Goal: Task Accomplishment & Management: Manage account settings

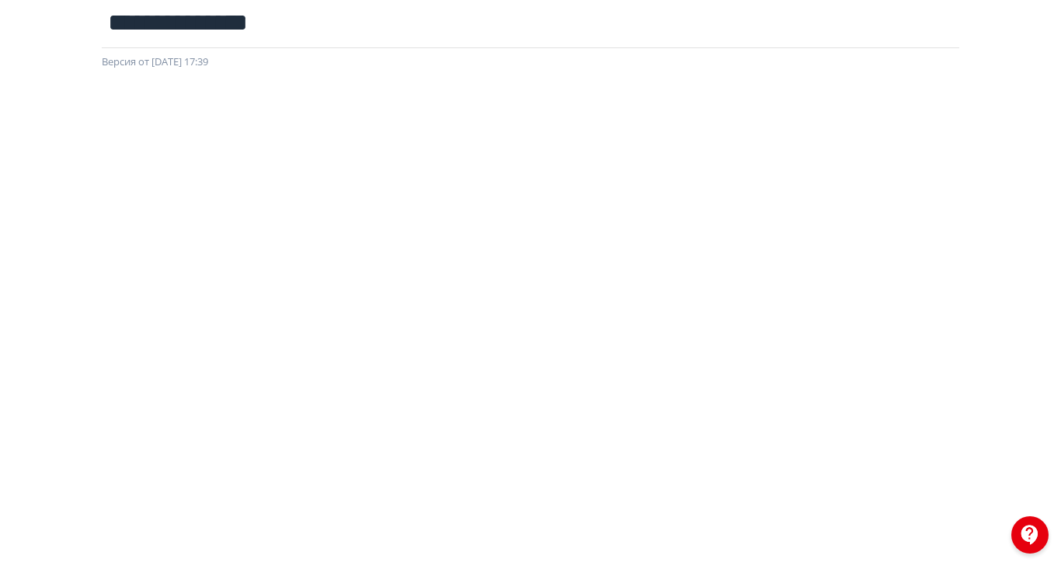
scroll to position [278, 0]
drag, startPoint x: 1287, startPoint y: 497, endPoint x: 1314, endPoint y: 268, distance: 230.8
click at [1061, 268] on div at bounding box center [530, 236] width 1061 height 699
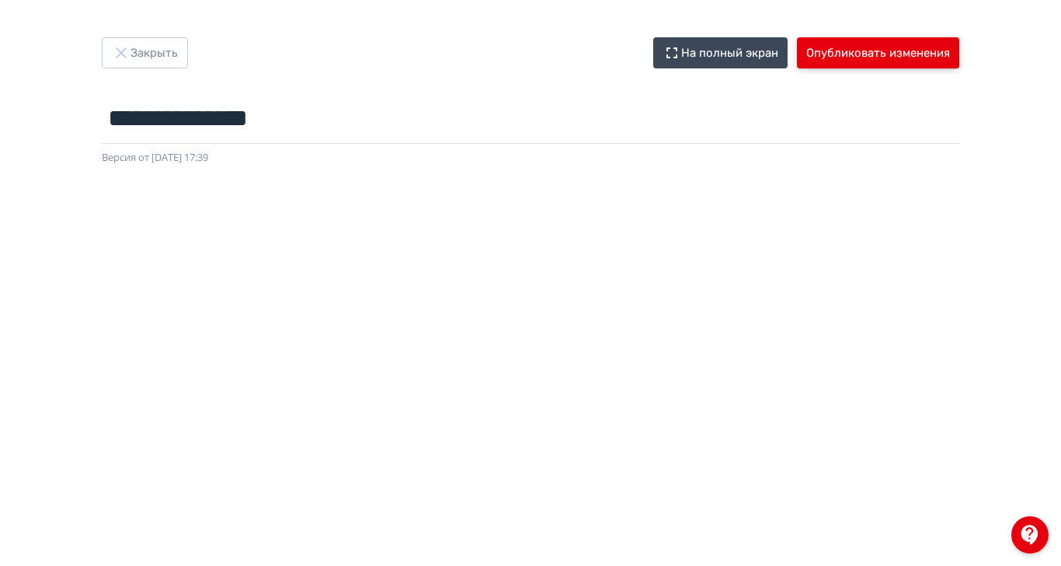
click at [960, 52] on button "Опубликовать изменения" at bounding box center [878, 52] width 162 height 31
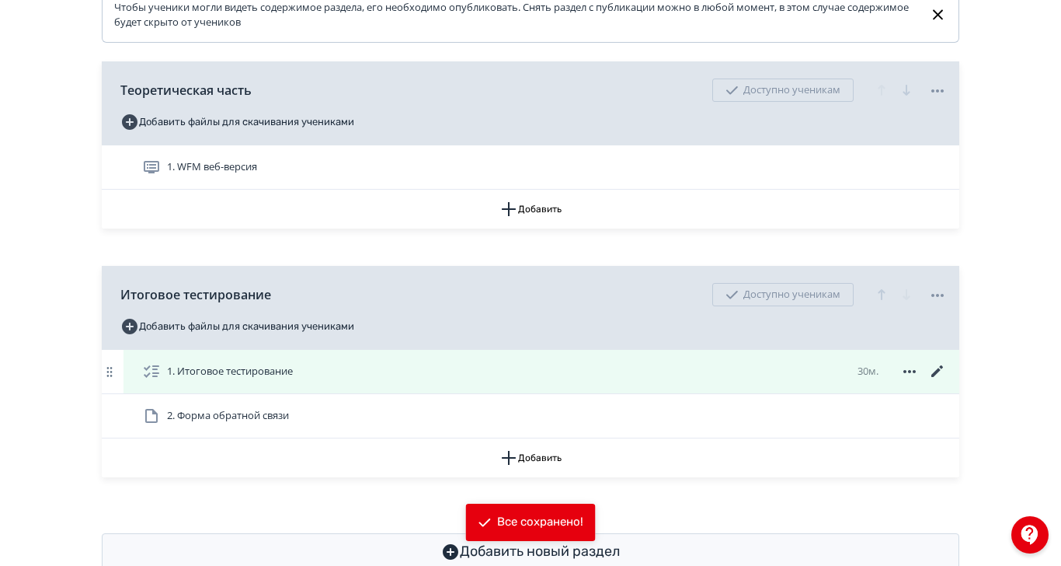
scroll to position [371, 0]
click at [943, 376] on icon at bounding box center [938, 370] width 12 height 12
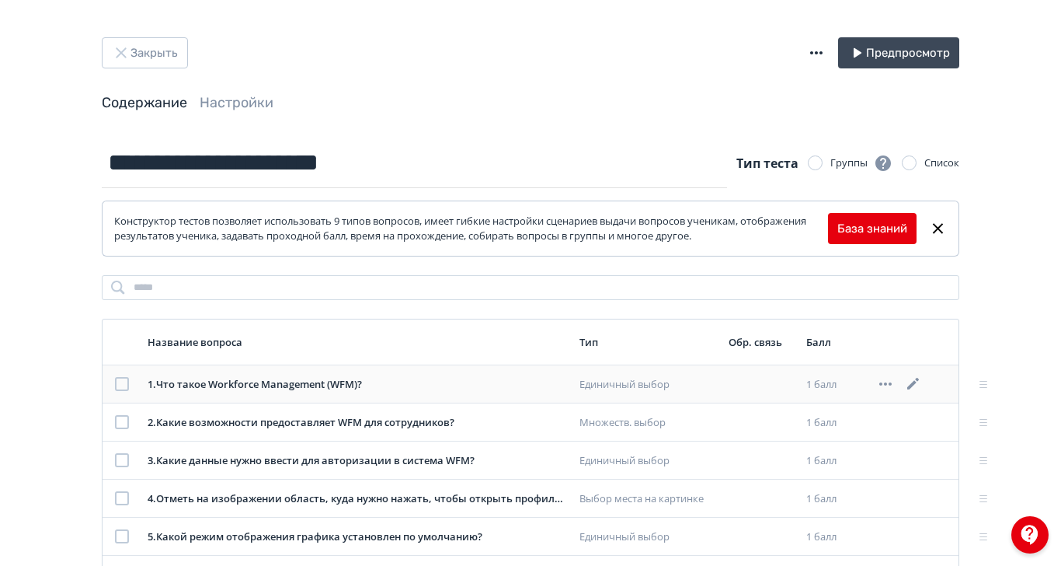
click at [923, 385] on icon at bounding box center [913, 384] width 19 height 19
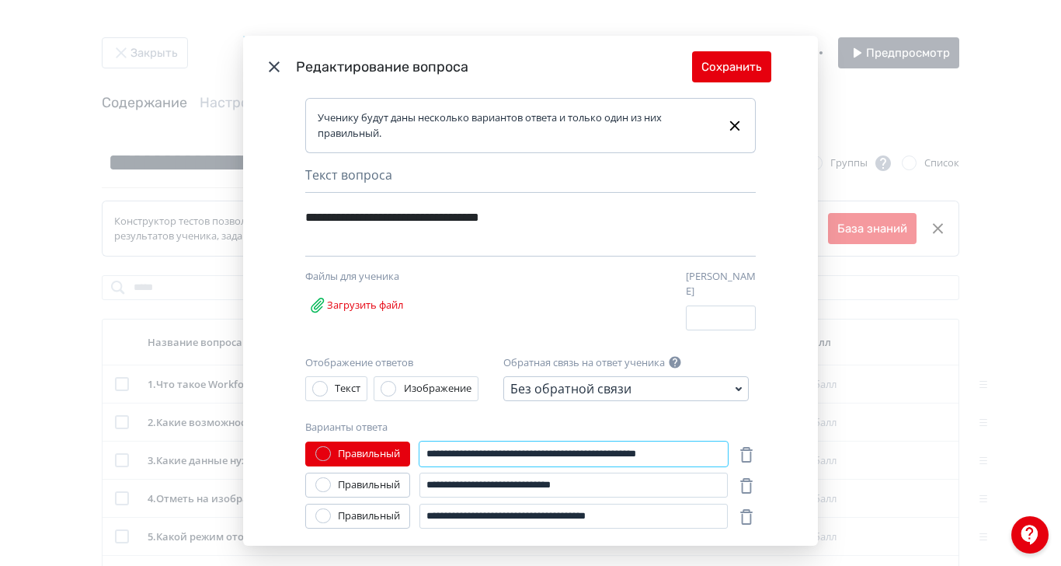
click at [563, 445] on input "**********" at bounding box center [574, 453] width 308 height 25
type input "**********"
click at [772, 59] on button "Сохранить" at bounding box center [731, 66] width 79 height 31
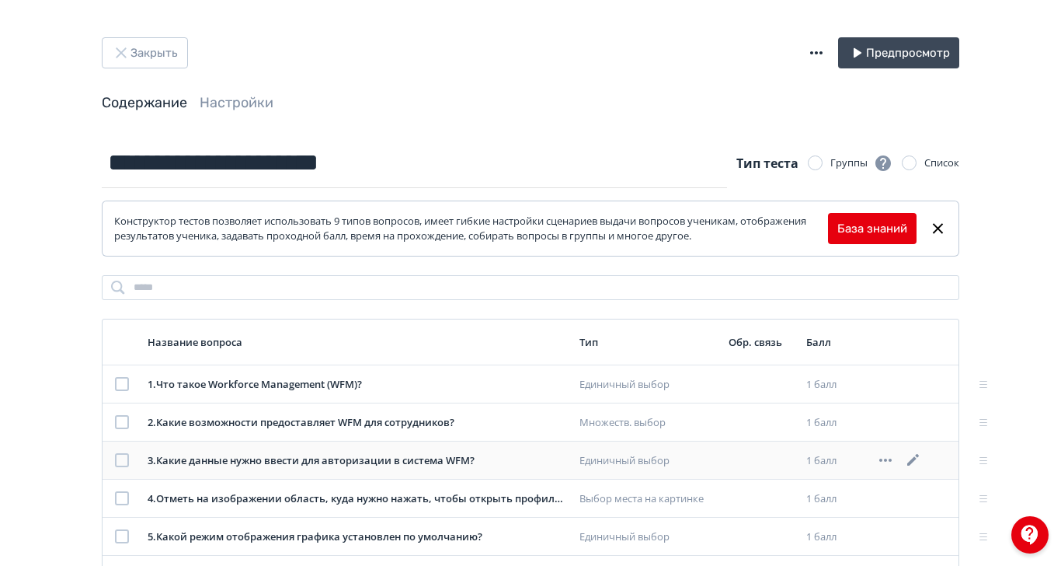
click at [919, 461] on icon at bounding box center [914, 460] width 12 height 12
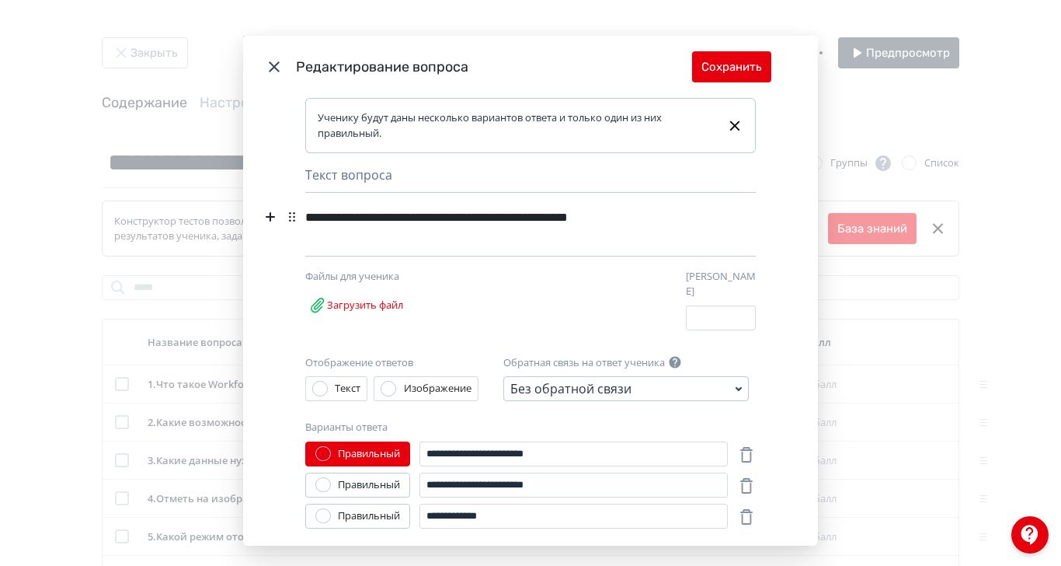
click at [703, 224] on div "**********" at bounding box center [504, 217] width 398 height 30
click at [772, 72] on button "Сохранить" at bounding box center [731, 66] width 79 height 31
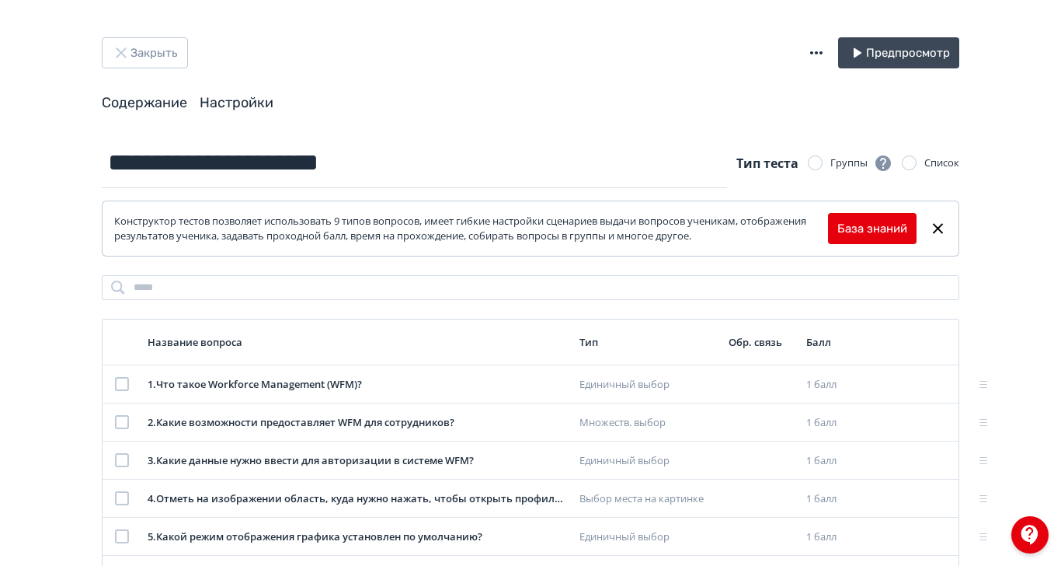
click at [274, 103] on link "Настройки" at bounding box center [237, 102] width 74 height 17
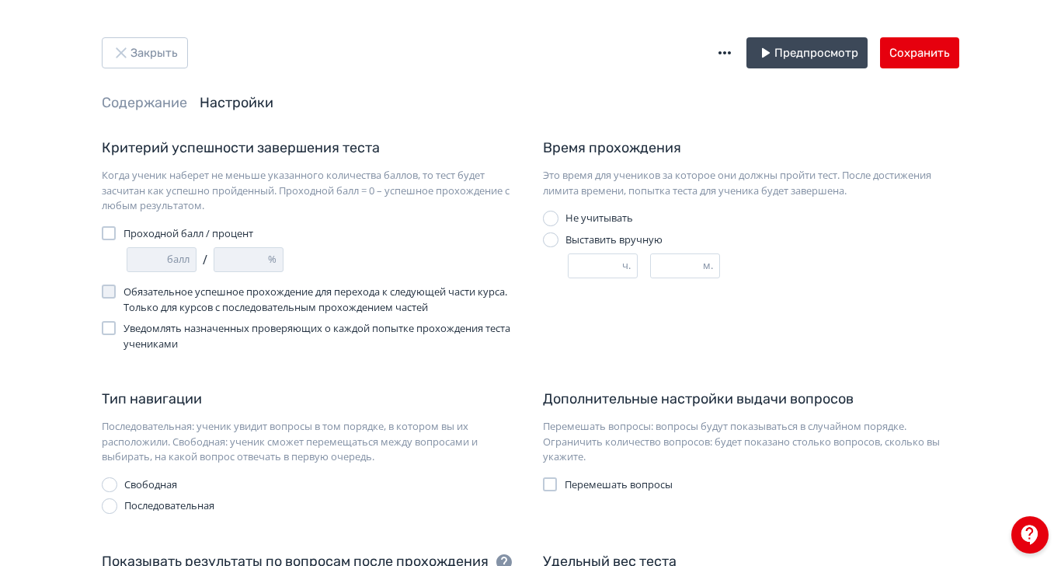
click at [116, 234] on div at bounding box center [109, 233] width 14 height 14
click at [167, 259] on input "*" at bounding box center [147, 259] width 40 height 23
type input "*"
type input "**"
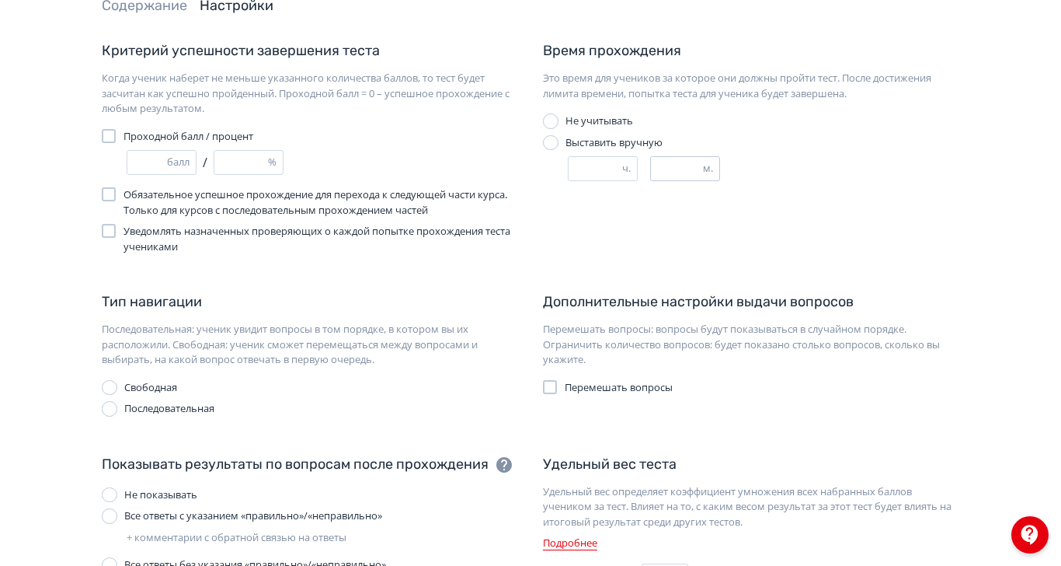
type input "*"
click at [703, 171] on input "**" at bounding box center [677, 168] width 52 height 23
click at [117, 409] on div at bounding box center [110, 409] width 16 height 16
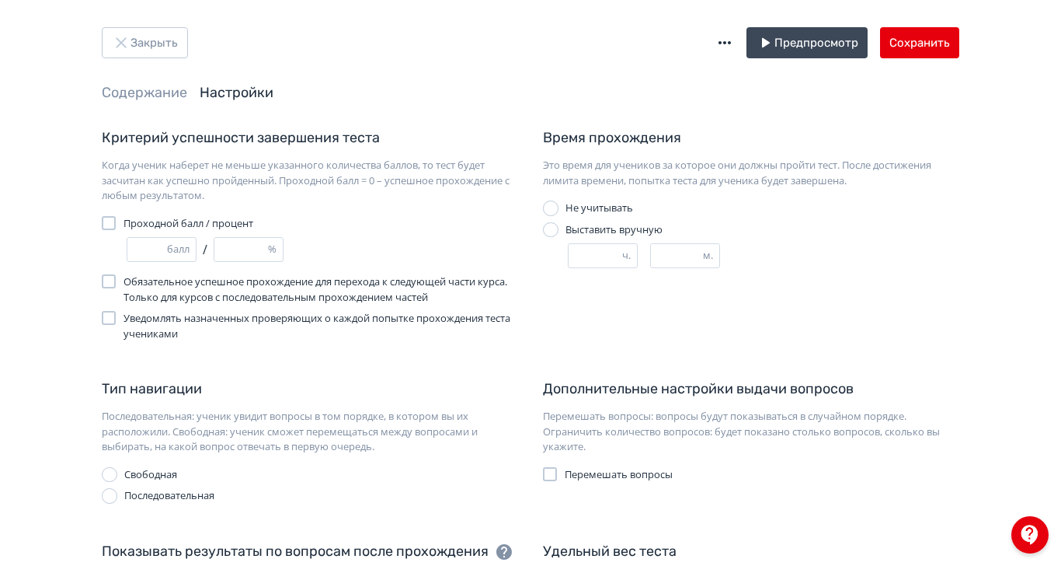
scroll to position [0, 0]
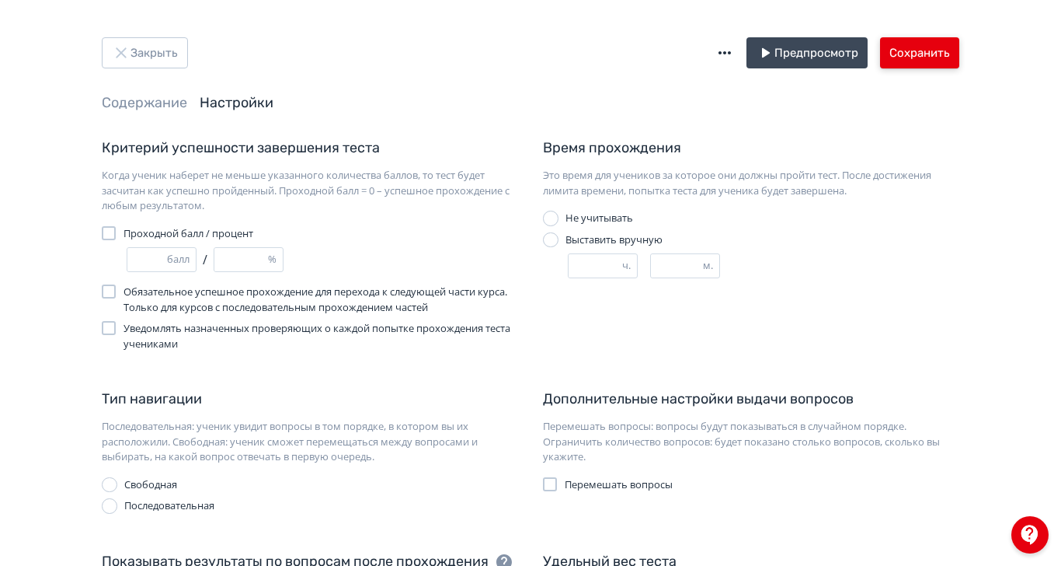
click at [960, 44] on button "Сохранить" at bounding box center [919, 52] width 79 height 31
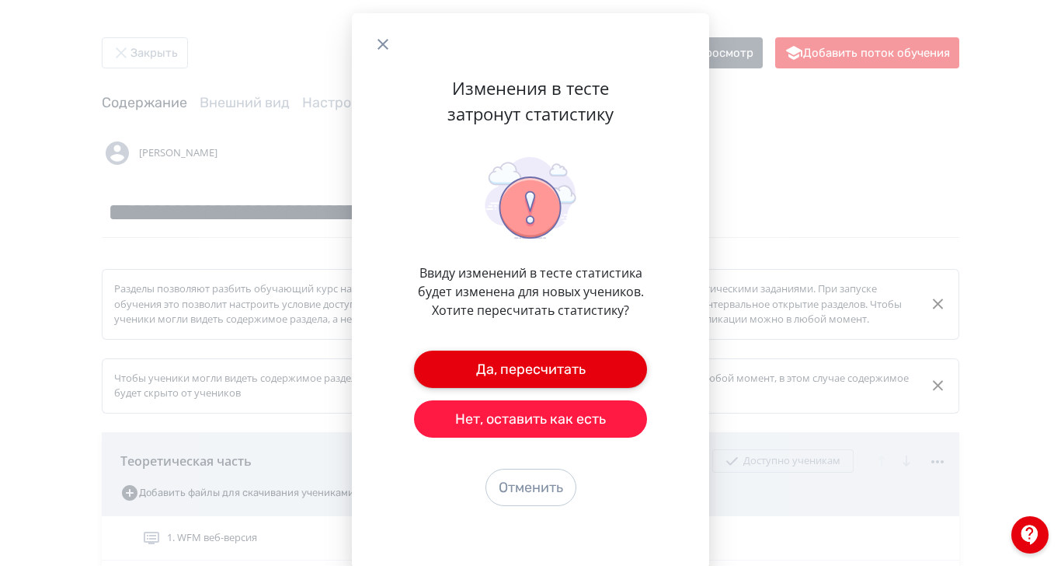
click at [647, 388] on button "Да, пересчитать" at bounding box center [530, 368] width 233 height 37
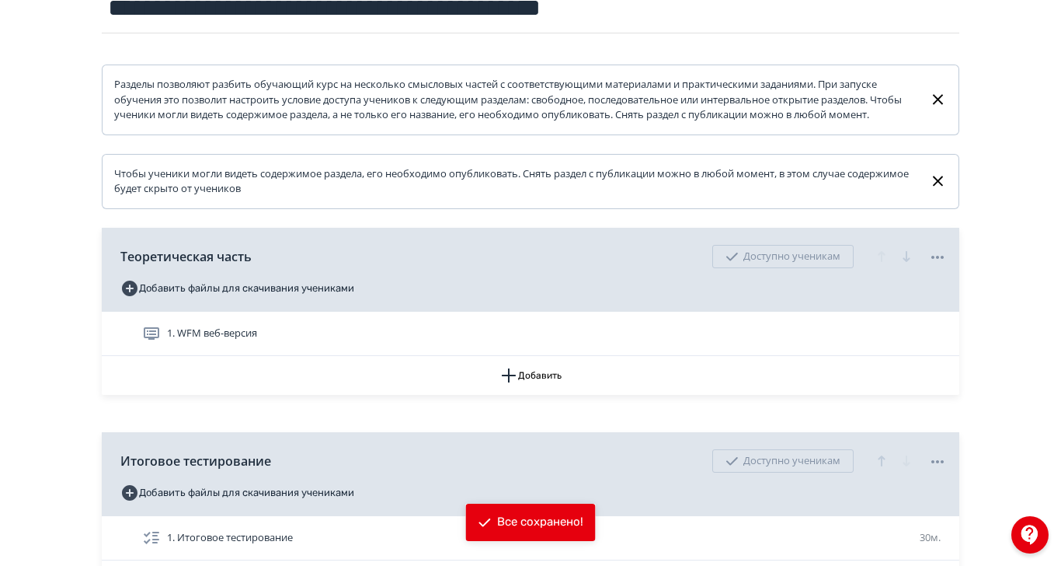
scroll to position [291, 0]
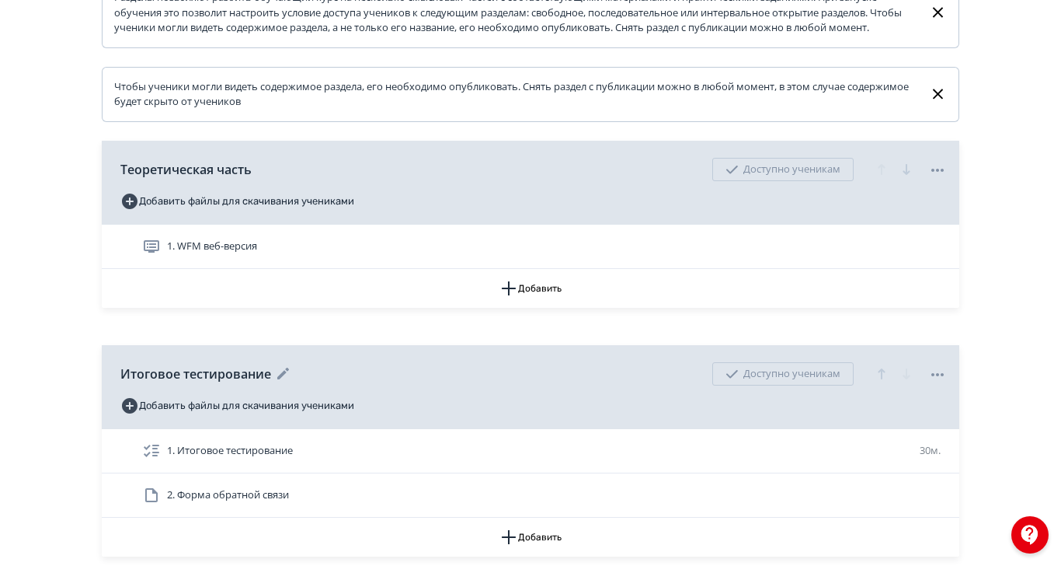
click at [947, 384] on icon at bounding box center [938, 374] width 19 height 19
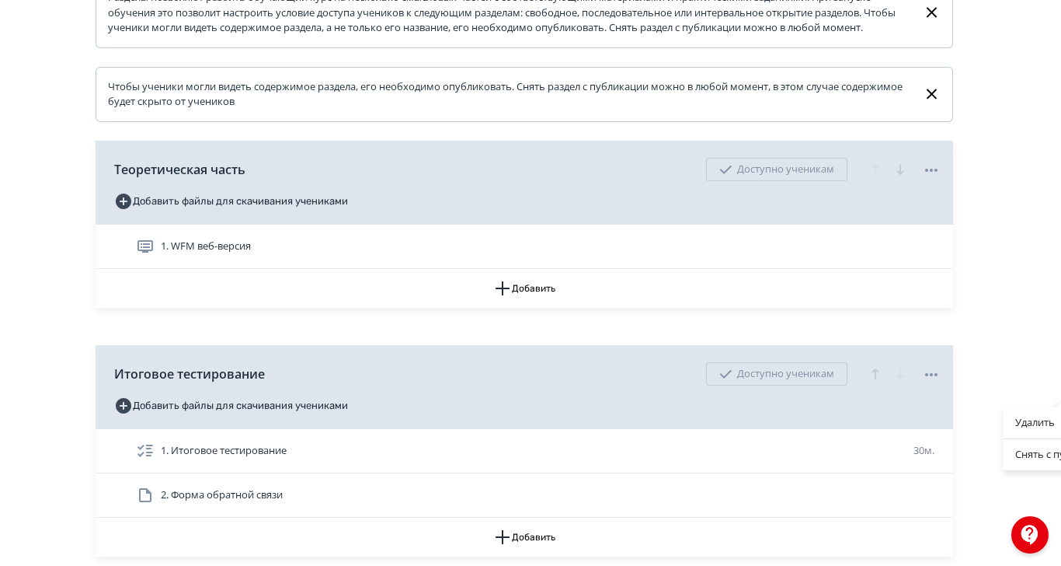
click at [1061, 313] on div "Удалить Снять с публикации" at bounding box center [530, 283] width 1061 height 566
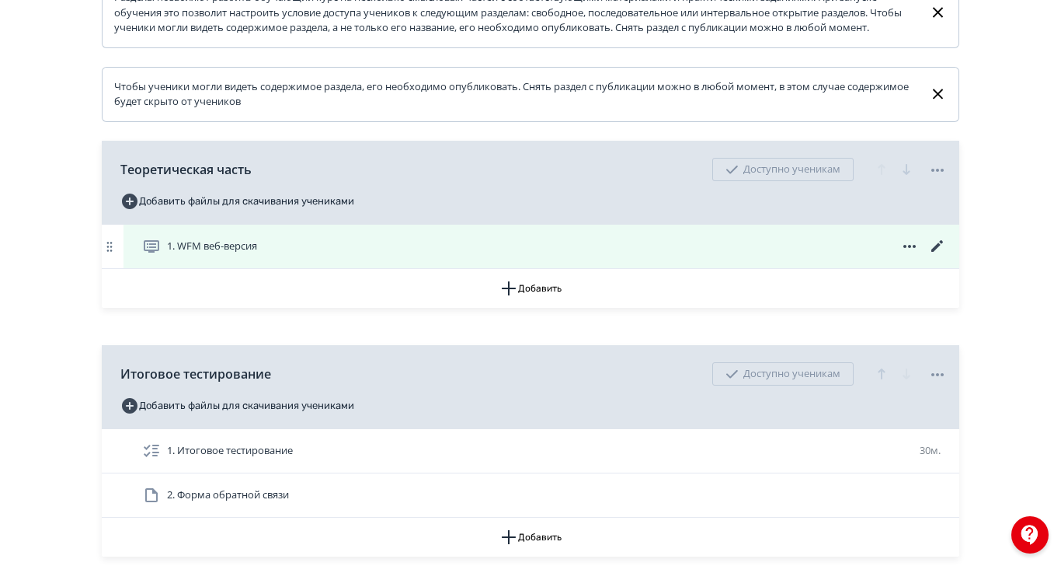
click at [947, 256] on icon at bounding box center [938, 246] width 19 height 19
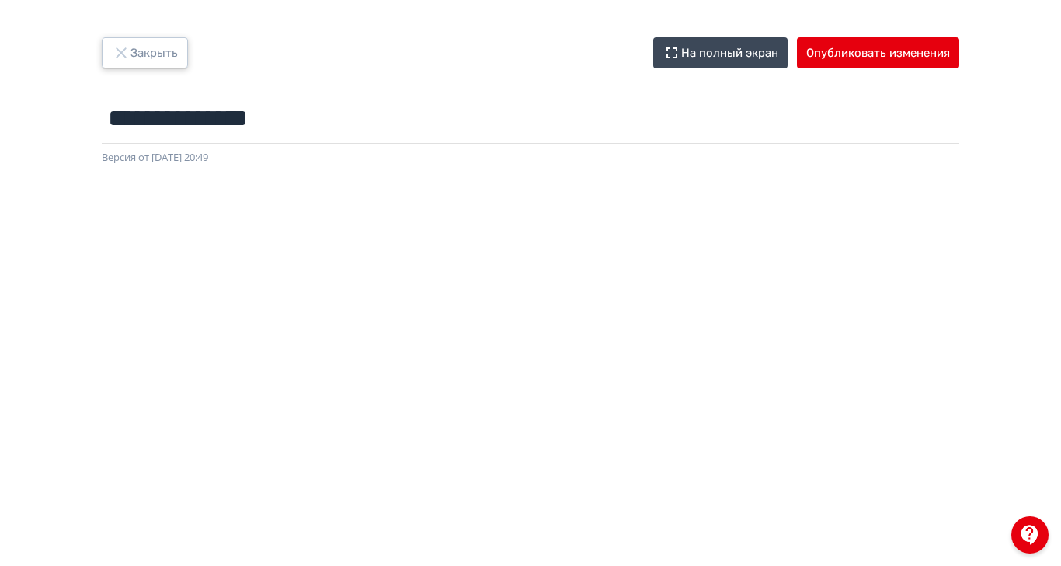
click at [126, 49] on icon "button" at bounding box center [121, 52] width 10 height 10
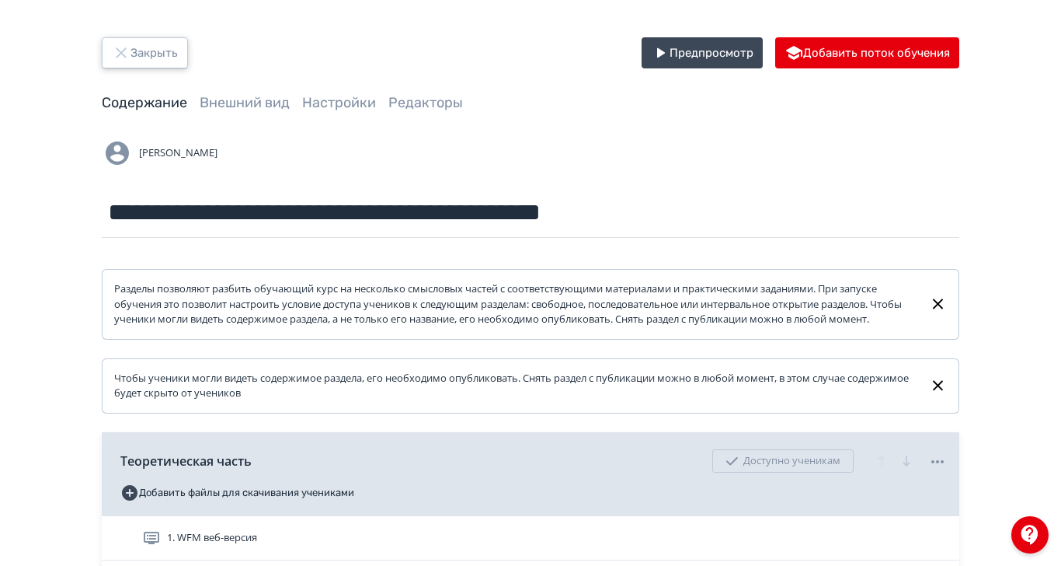
click at [131, 49] on icon "button" at bounding box center [121, 53] width 19 height 19
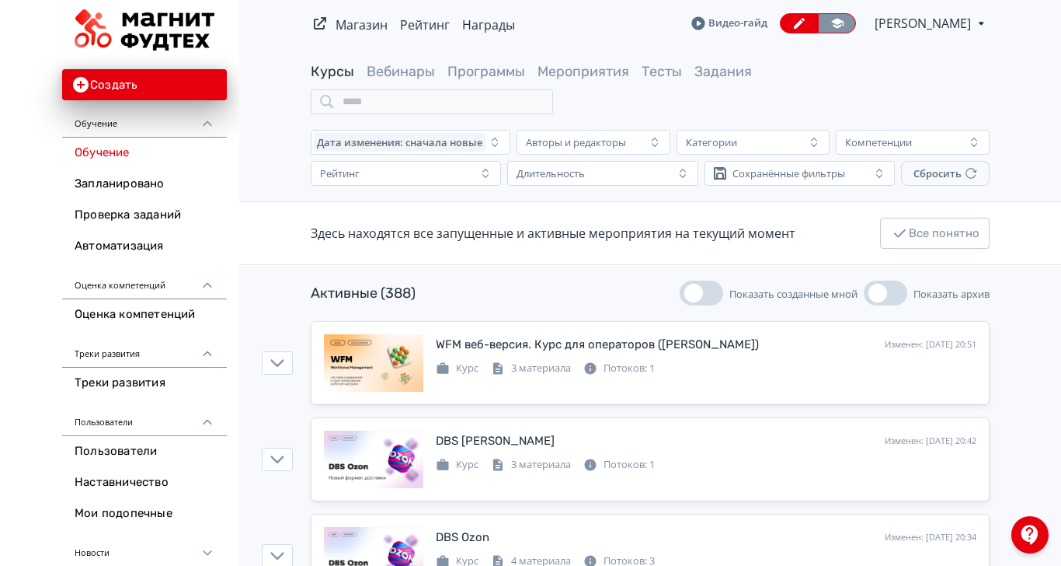
click at [844, 20] on icon at bounding box center [837, 23] width 12 height 10
